Goal: Task Accomplishment & Management: Manage account settings

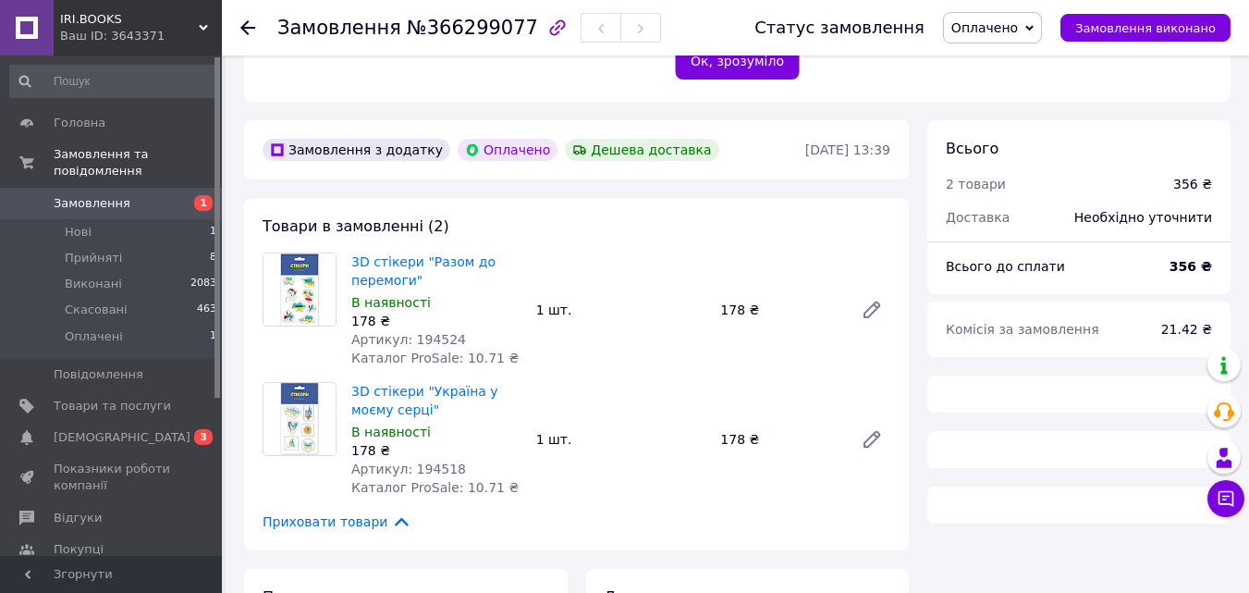
scroll to position [555, 0]
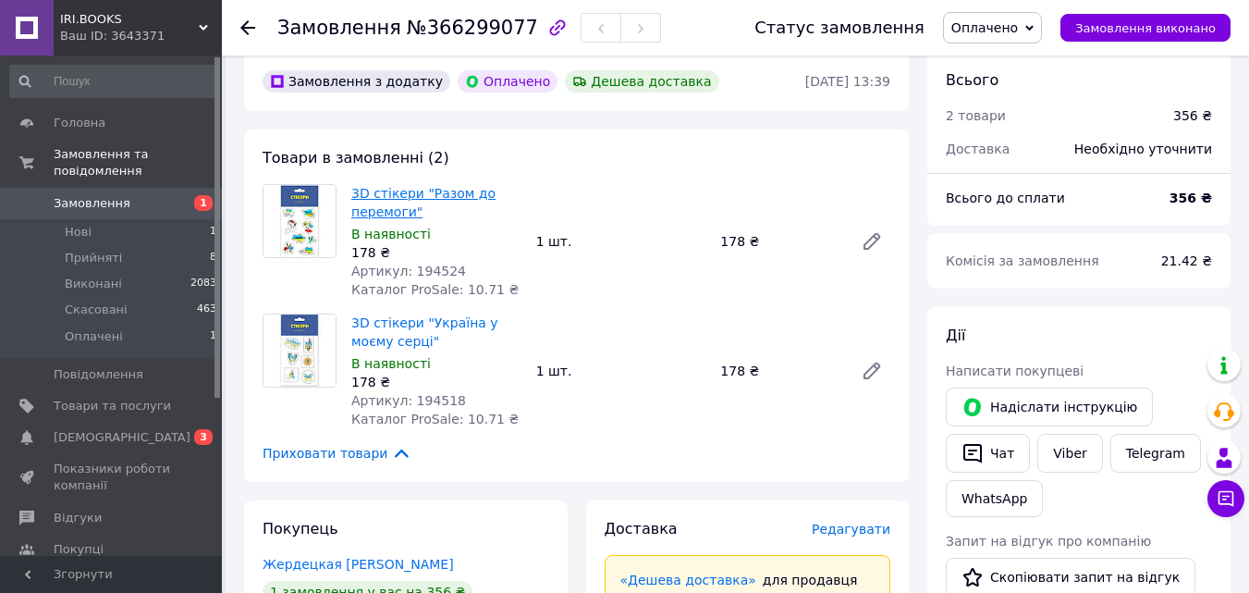
click at [447, 186] on link "3D стікери "Разом до перемоги"" at bounding box center [423, 202] width 144 height 33
click at [441, 315] on link "3D стікери "Україна у моєму серці"" at bounding box center [424, 331] width 147 height 33
drag, startPoint x: 465, startPoint y: 380, endPoint x: 420, endPoint y: 373, distance: 45.8
click at [406, 391] on div "Артикул: 194518" at bounding box center [436, 400] width 170 height 18
copy span "194518"
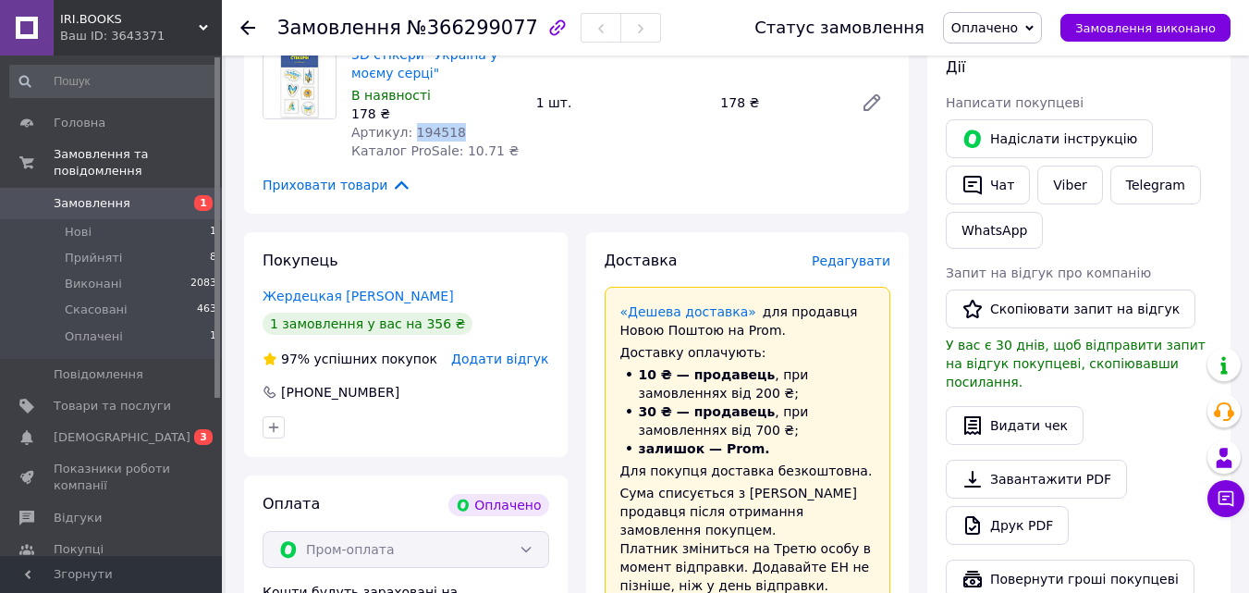
scroll to position [832, 0]
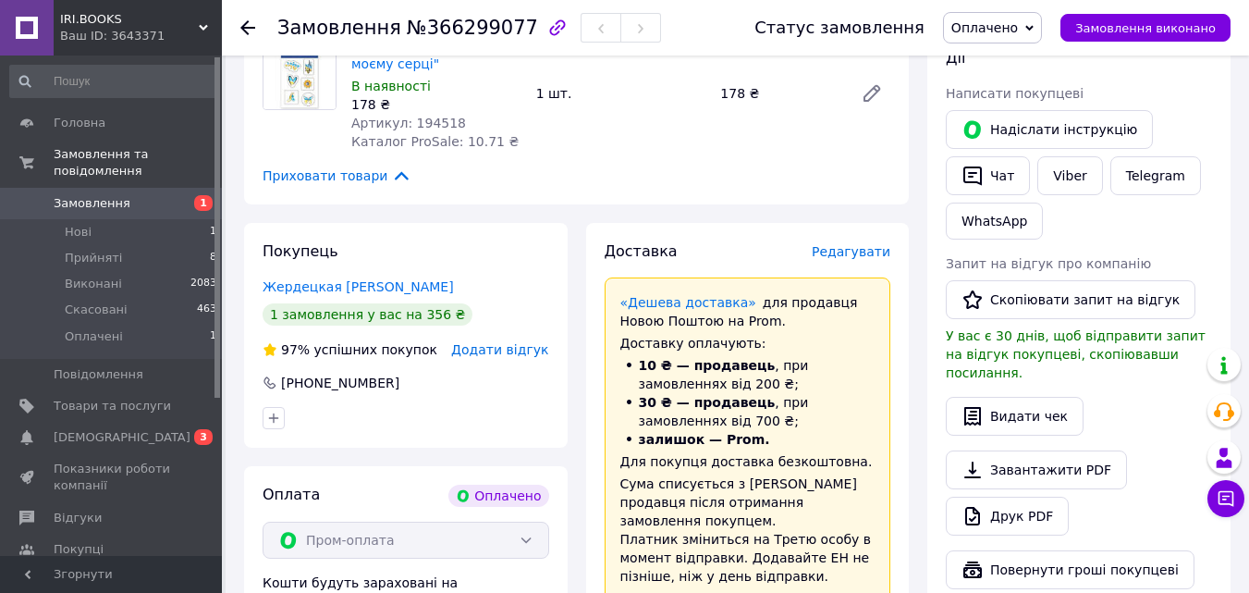
click at [250, 31] on icon at bounding box center [247, 27] width 15 height 15
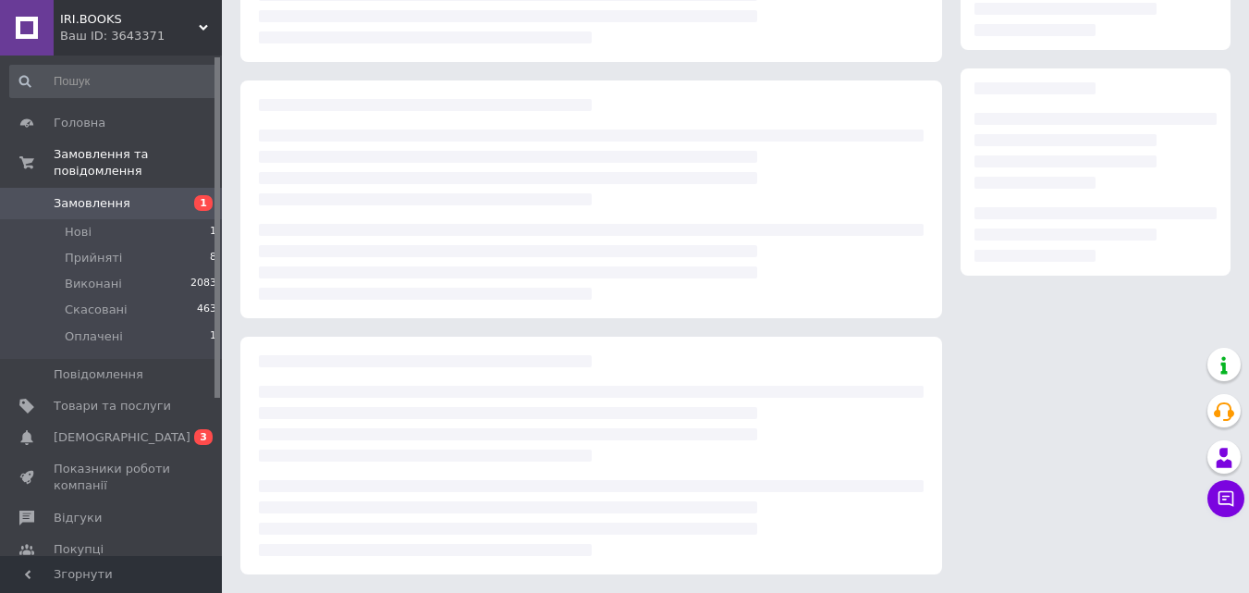
scroll to position [252, 0]
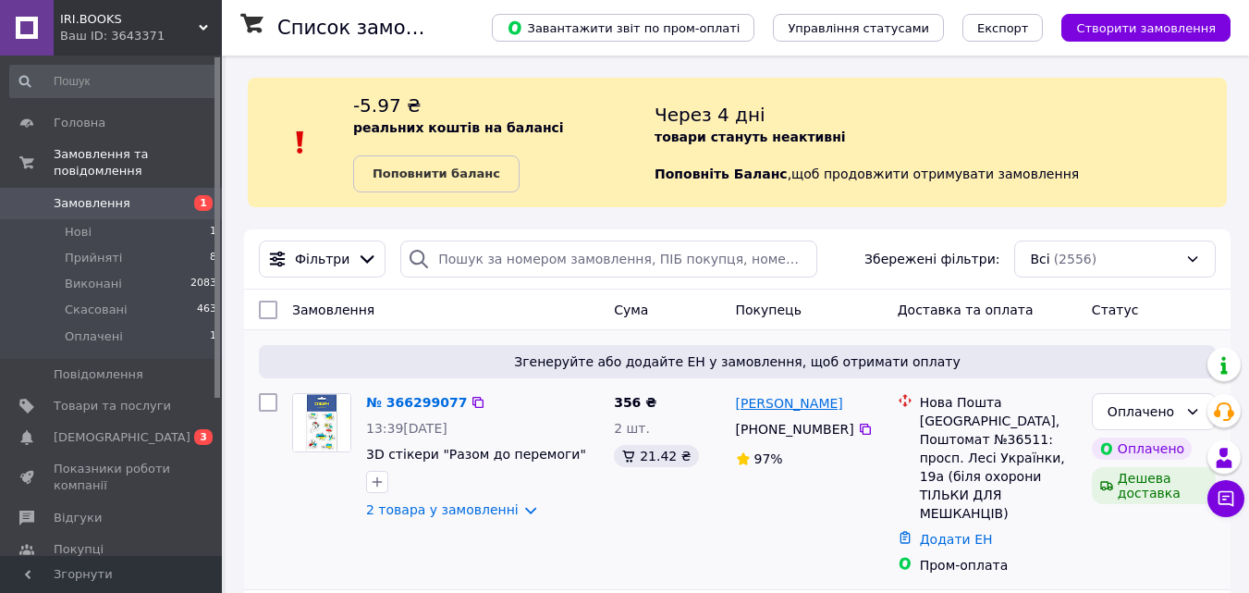
click at [774, 400] on link "[PERSON_NAME]" at bounding box center [789, 403] width 107 height 18
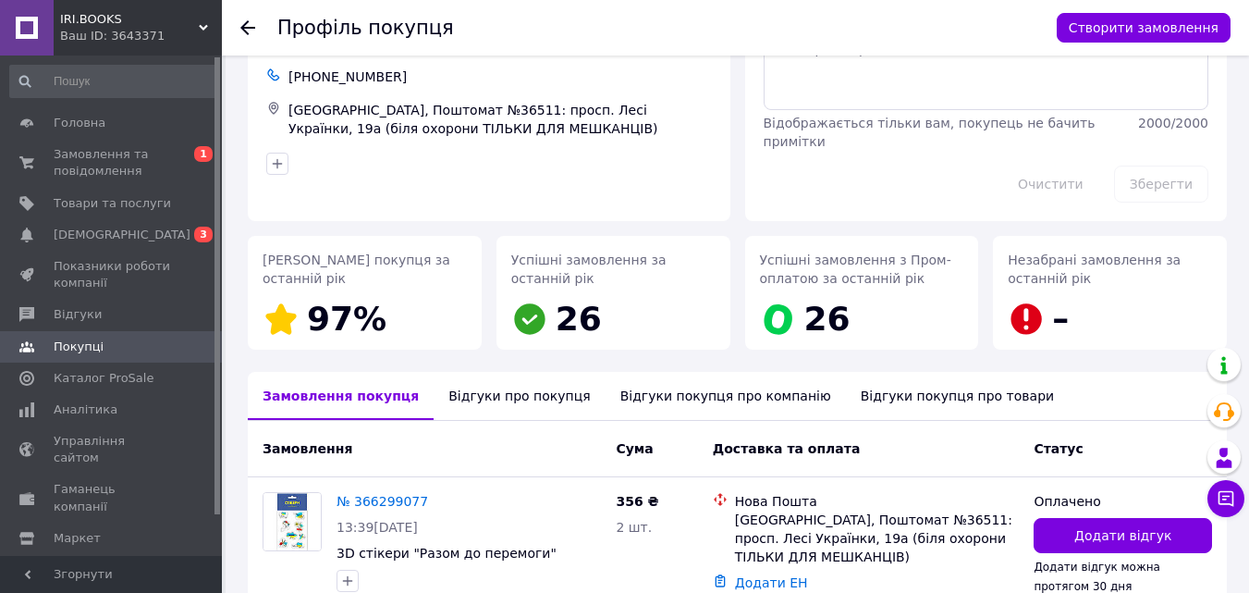
scroll to position [224, 0]
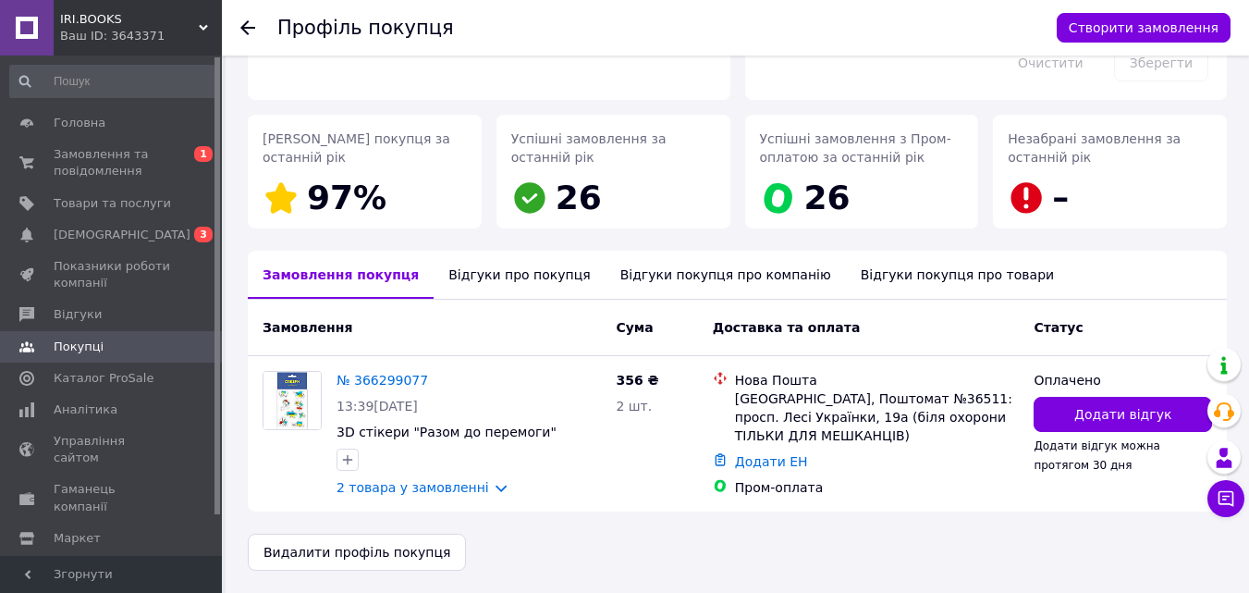
click at [536, 283] on div "Відгуки про покупця" at bounding box center [519, 275] width 171 height 48
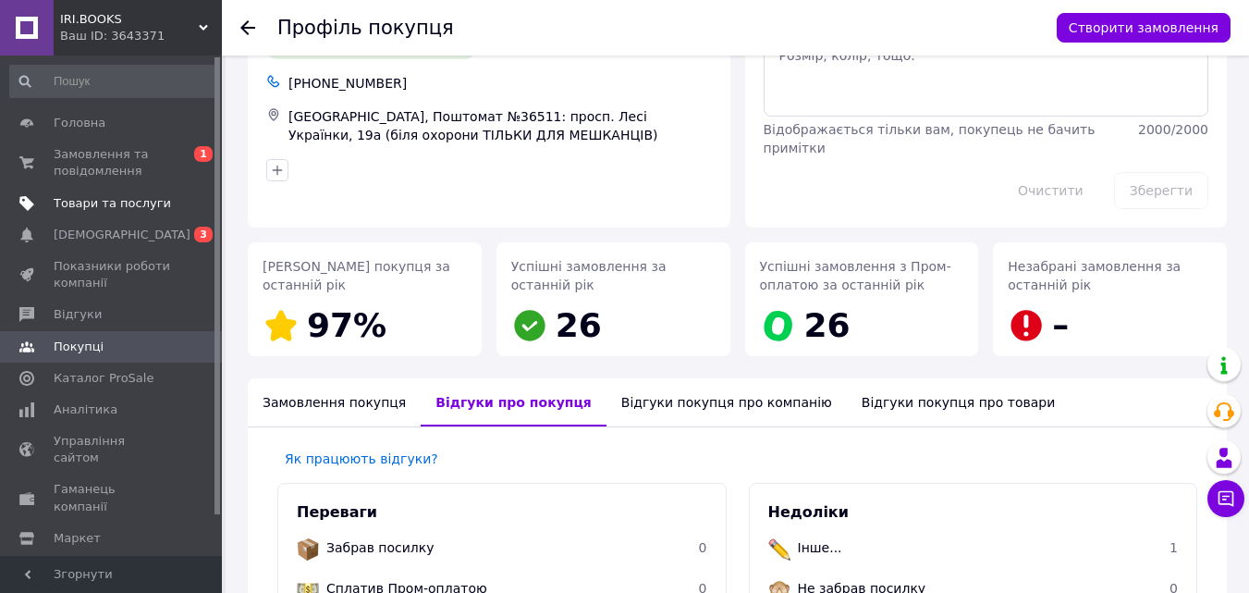
scroll to position [14, 0]
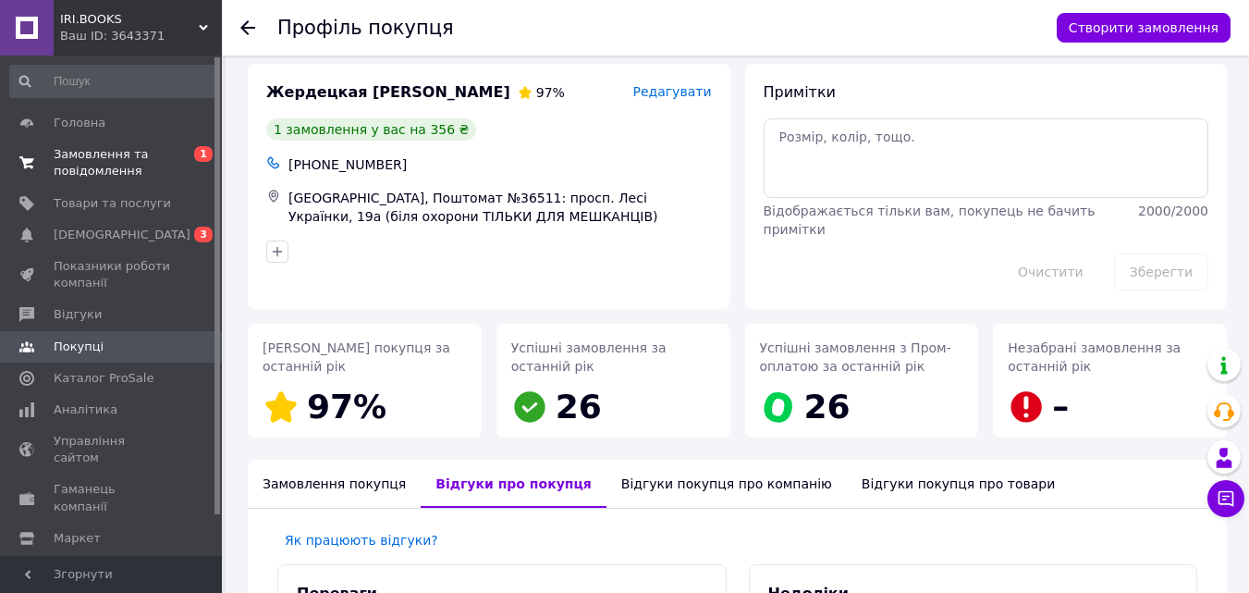
click at [100, 169] on span "Замовлення та повідомлення" at bounding box center [112, 162] width 117 height 33
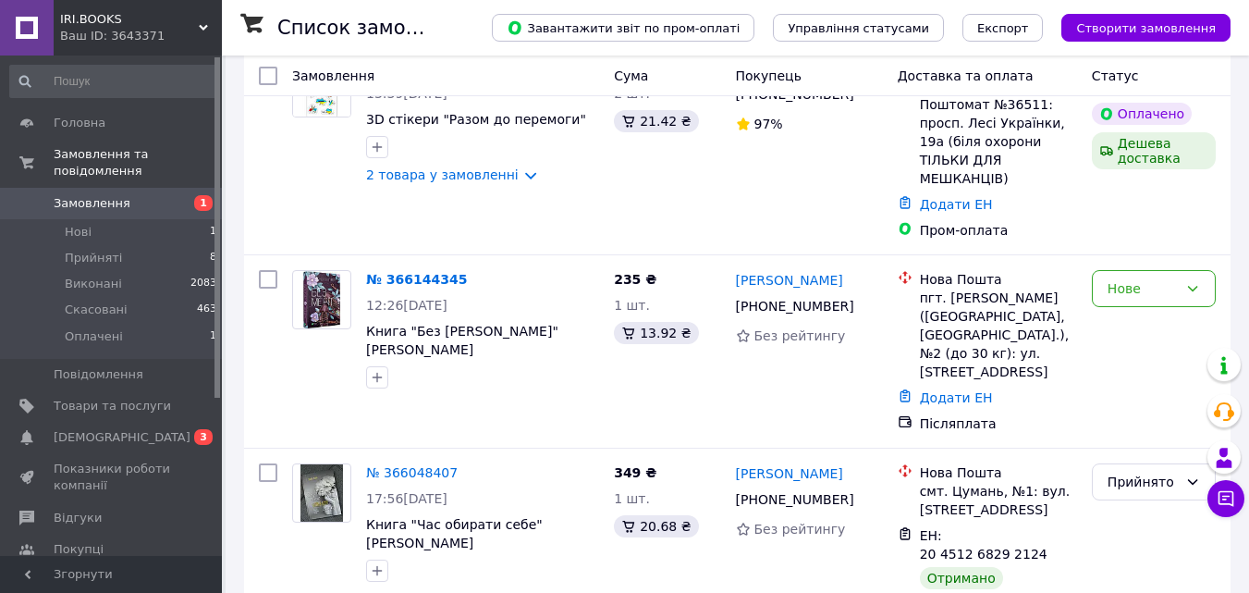
scroll to position [370, 0]
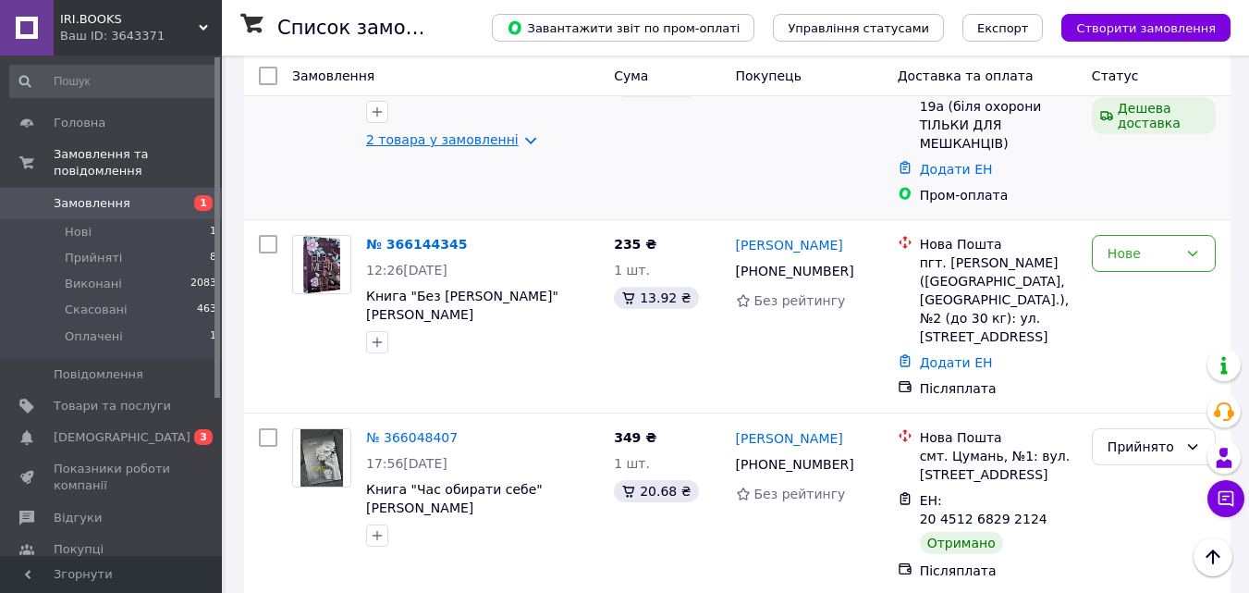
click at [468, 138] on link "2 товара у замовленні" at bounding box center [442, 139] width 153 height 15
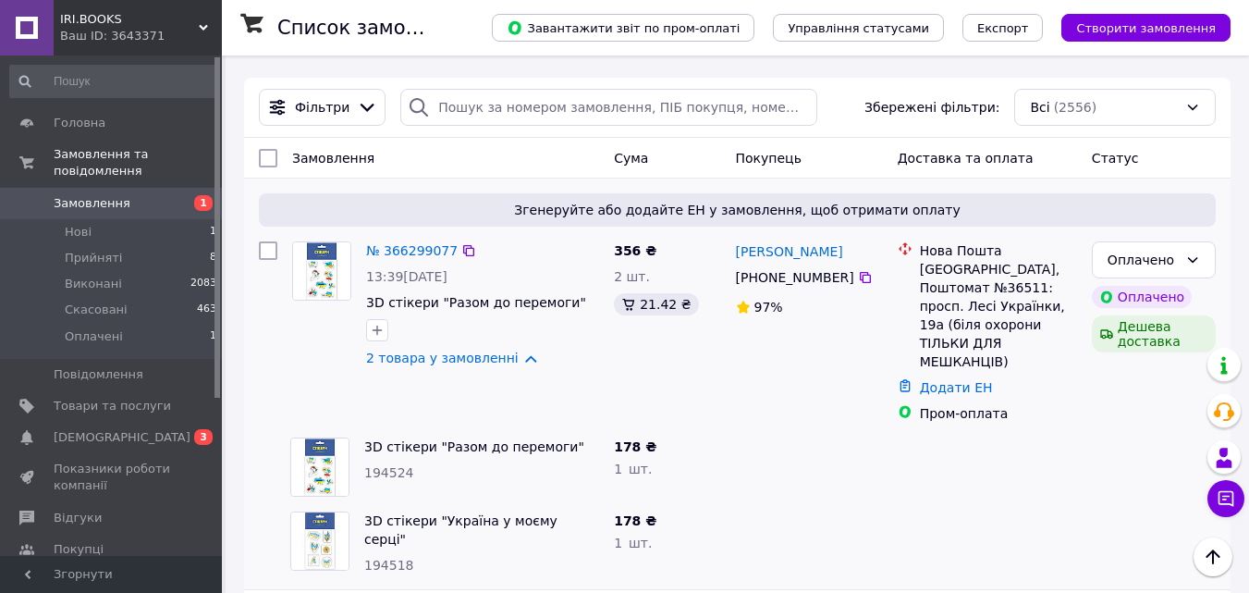
scroll to position [185, 0]
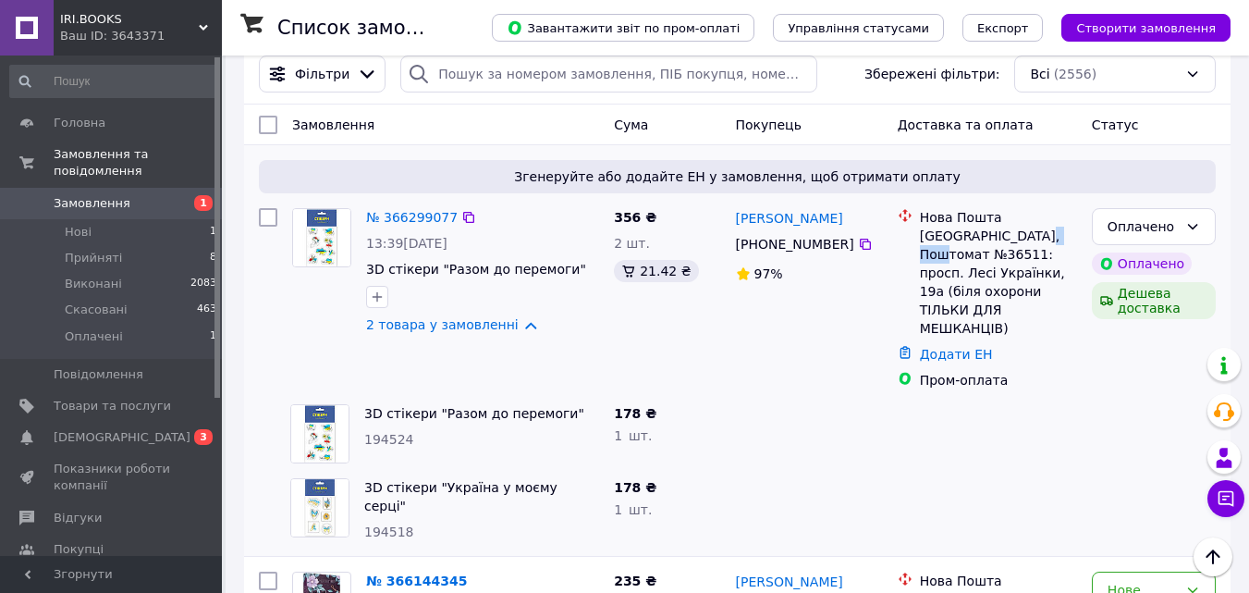
drag, startPoint x: 931, startPoint y: 255, endPoint x: 967, endPoint y: 251, distance: 36.2
click at [967, 251] on div "[GEOGRAPHIC_DATA], Поштомат №36511: просп. Лесі Українки, 19а (біля охорони ТІЛ…" at bounding box center [998, 281] width 157 height 111
copy div "36511"
click at [858, 245] on icon at bounding box center [865, 244] width 15 height 15
click at [1116, 214] on div "Оплачено" at bounding box center [1154, 226] width 124 height 37
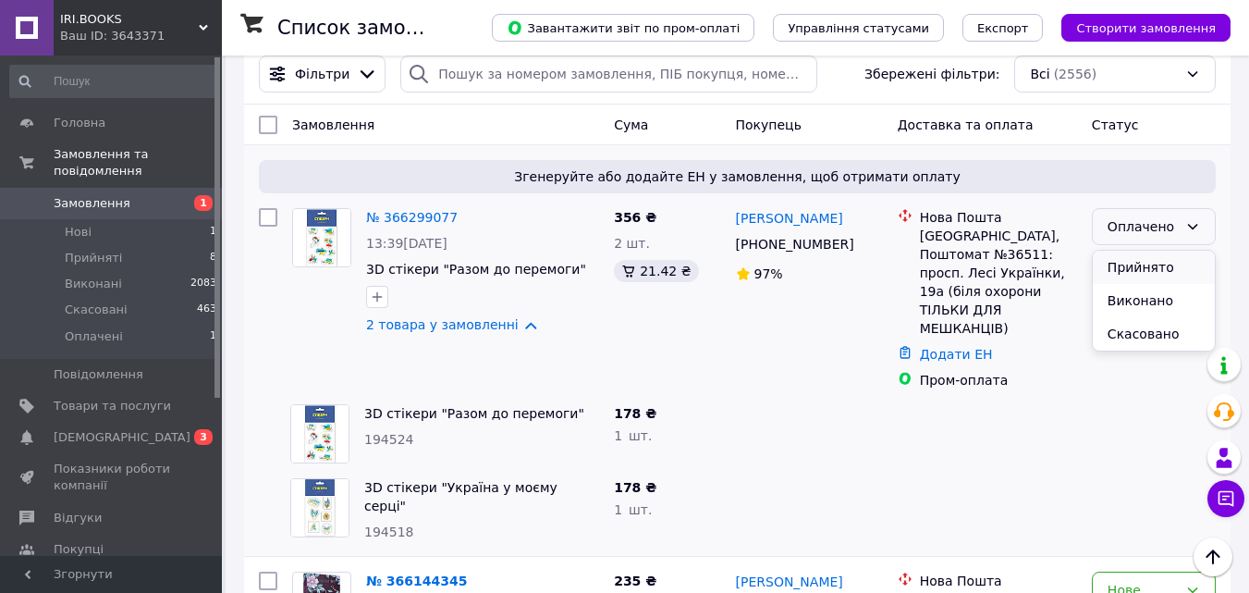
click at [1116, 253] on li "Прийнято" at bounding box center [1154, 267] width 122 height 33
click at [860, 244] on icon at bounding box center [865, 243] width 11 height 11
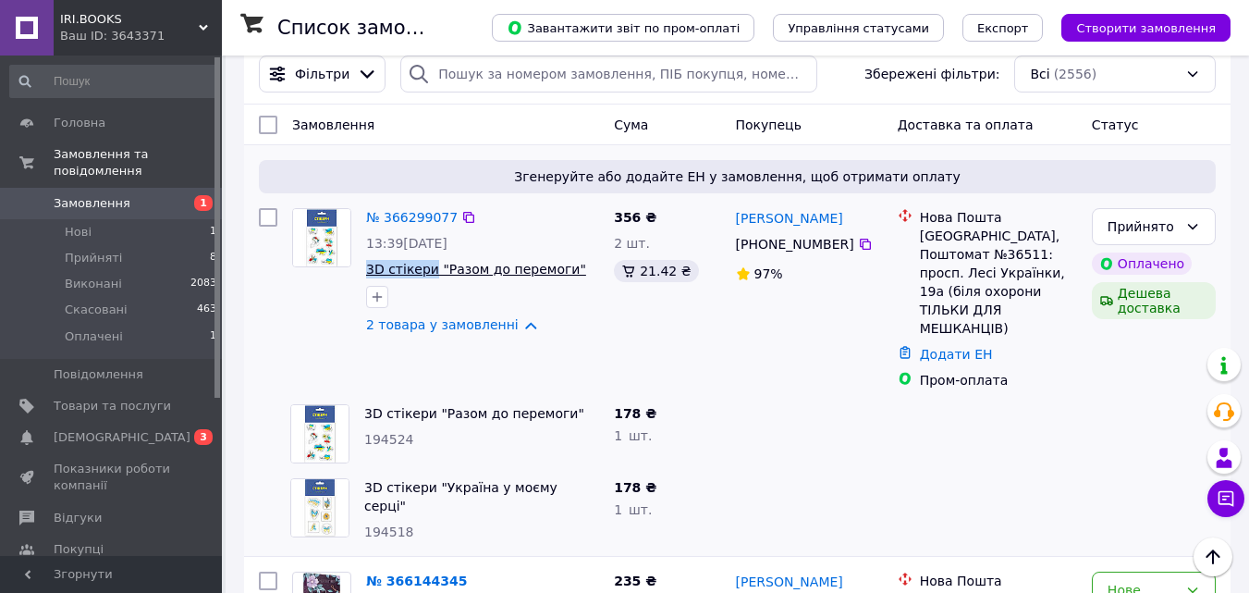
drag, startPoint x: 361, startPoint y: 266, endPoint x: 429, endPoint y: 269, distance: 67.5
click at [429, 269] on div "№ 366299077 13:39[DATE] 3D стікери "Разом до перемоги" 2 товара у замовленні" at bounding box center [483, 271] width 248 height 141
copy span "3D стікери"
click at [399, 223] on link "№ 366299077" at bounding box center [412, 217] width 92 height 15
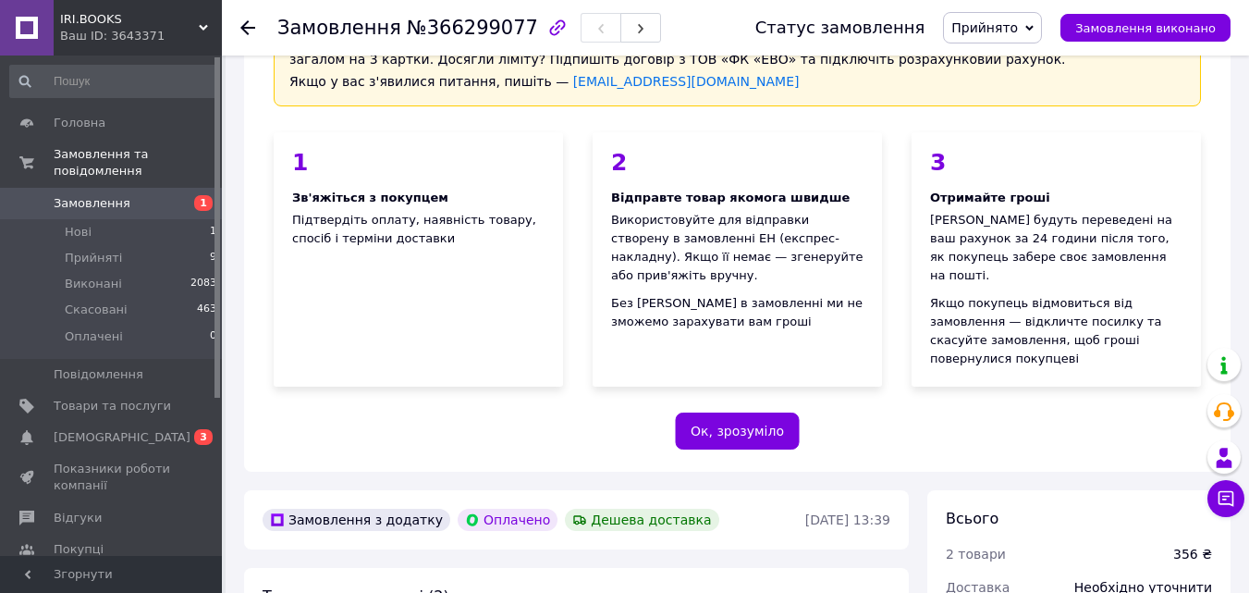
scroll to position [462, 0]
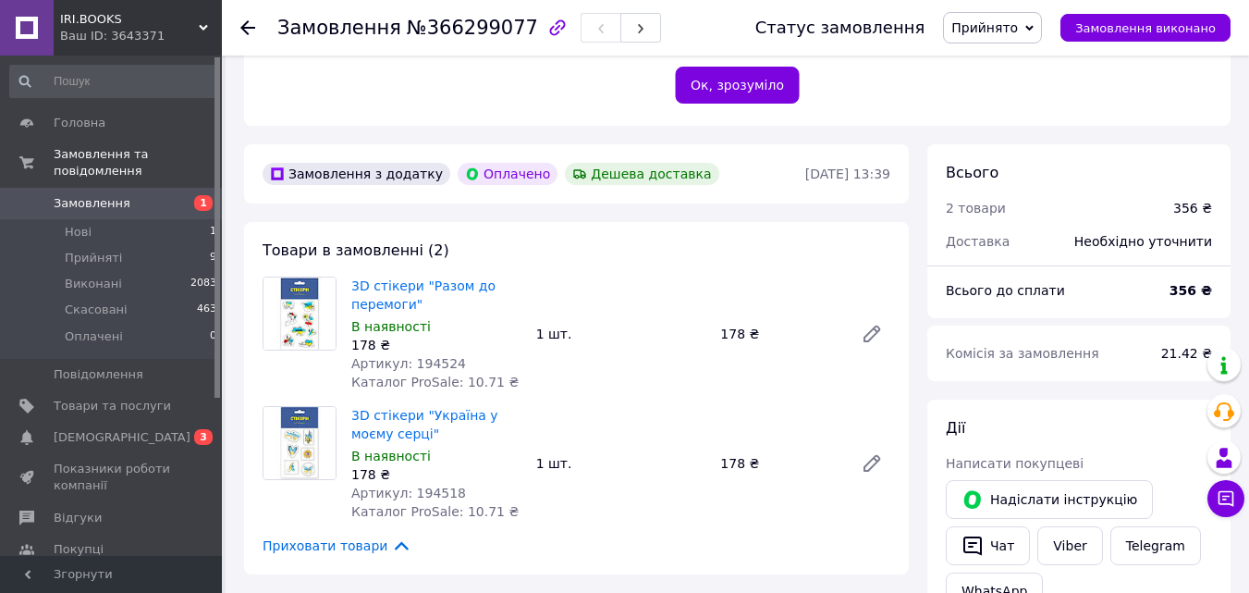
click at [244, 26] on use at bounding box center [247, 27] width 15 height 15
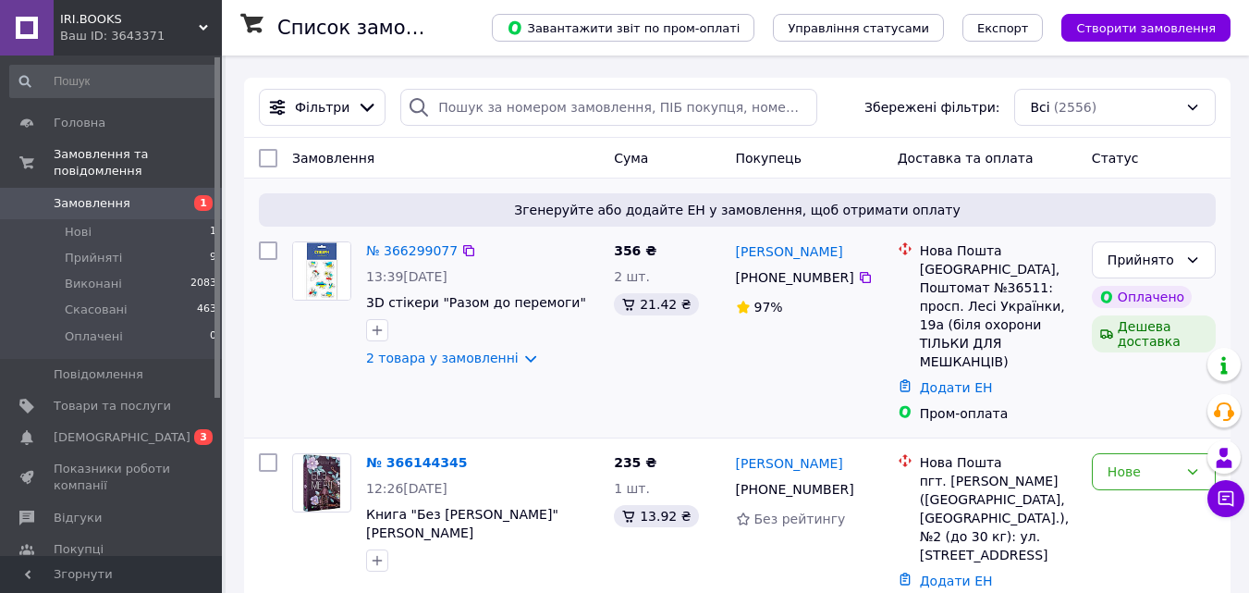
scroll to position [185, 0]
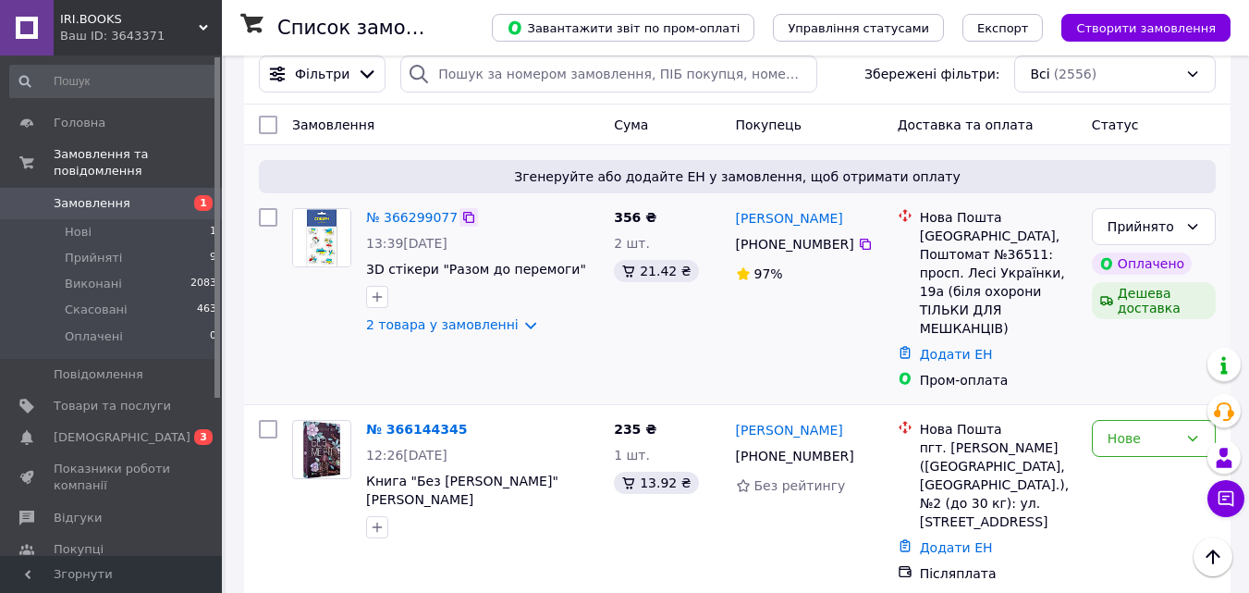
click at [465, 220] on icon at bounding box center [468, 217] width 15 height 15
click at [858, 244] on icon at bounding box center [865, 244] width 15 height 15
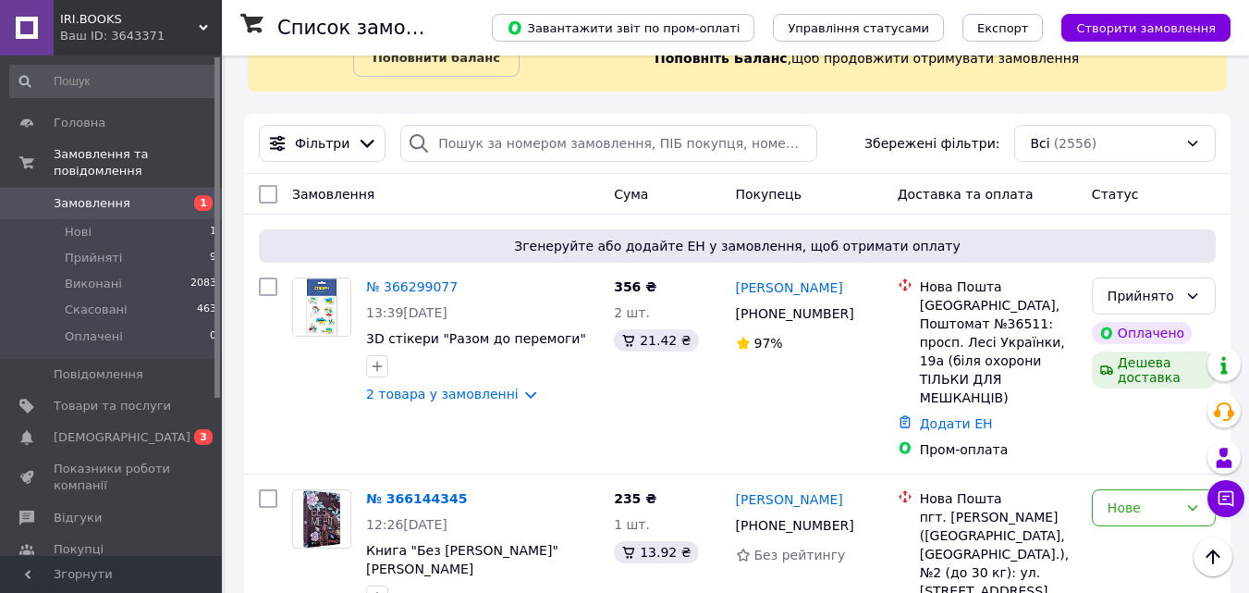
scroll to position [0, 0]
